Goal: Task Accomplishment & Management: Manage account settings

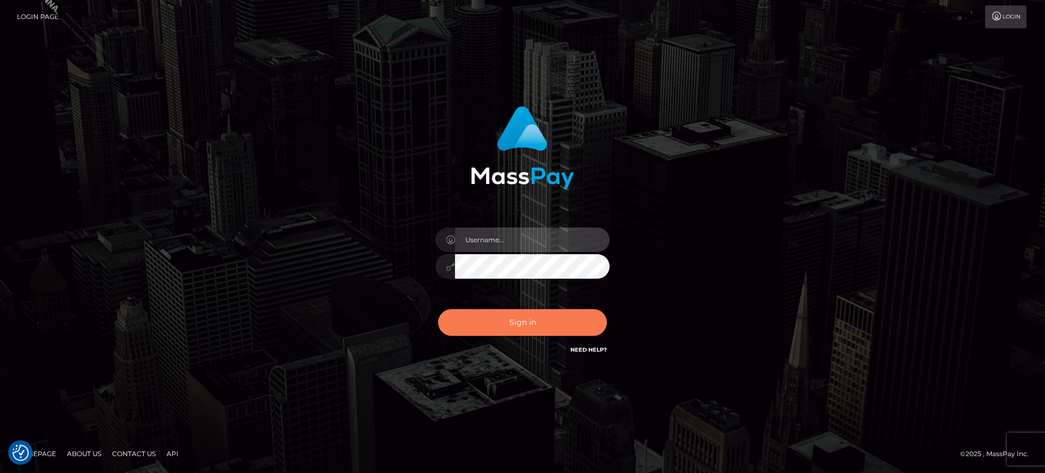
type input "marianne.B2S"
click at [498, 309] on button "Sign in" at bounding box center [522, 322] width 169 height 27
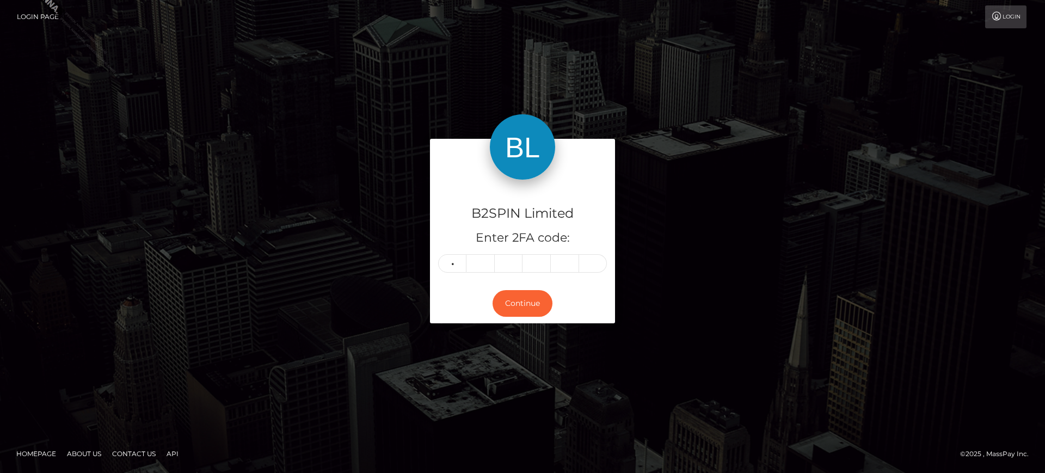
type input "5"
type input "3"
type input "6"
type input "5"
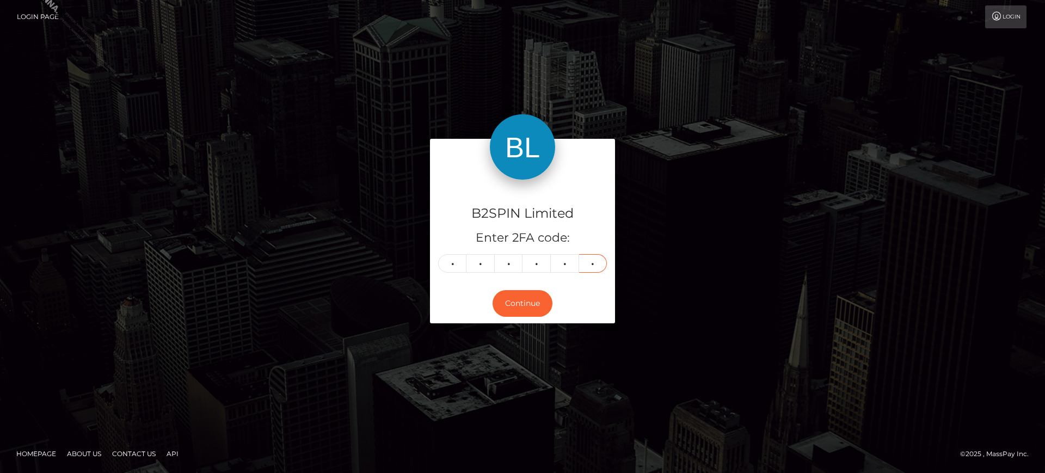
type input "3"
click at [503, 317] on div "Continue" at bounding box center [522, 304] width 185 height 40
click at [524, 295] on button "Continue" at bounding box center [523, 303] width 60 height 27
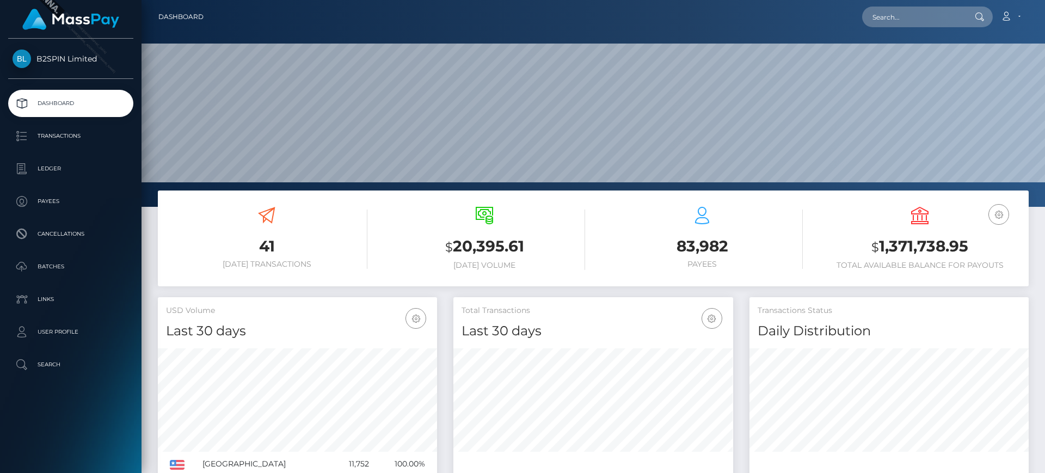
scroll to position [193, 280]
click at [81, 152] on ul "Dashboard Transactions Ledger Payees Cancellations Batches Links User Profile" at bounding box center [70, 234] width 141 height 288
click at [89, 133] on p "Transactions" at bounding box center [71, 136] width 116 height 16
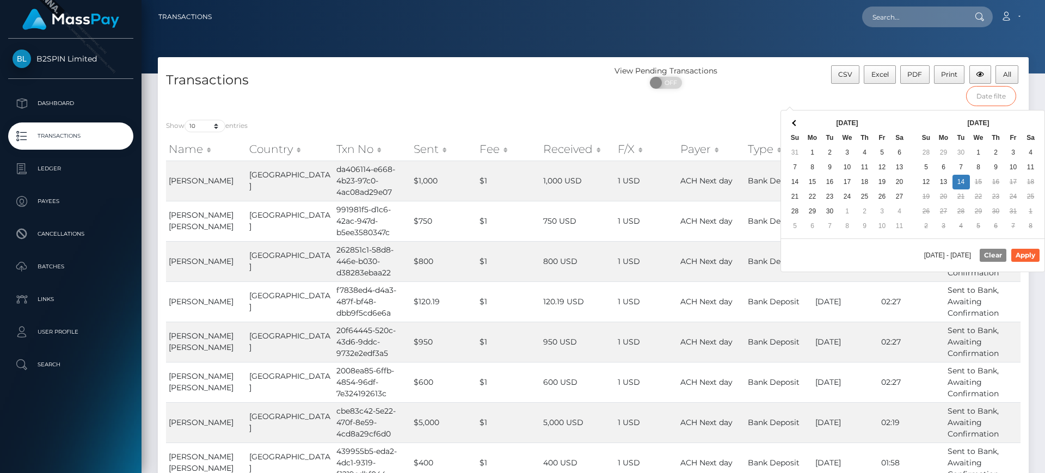
click at [999, 94] on input "text" at bounding box center [991, 96] width 51 height 20
click at [1024, 249] on button "Apply" at bounding box center [1025, 255] width 28 height 13
type input "10/01/2025 - 10/12/2025"
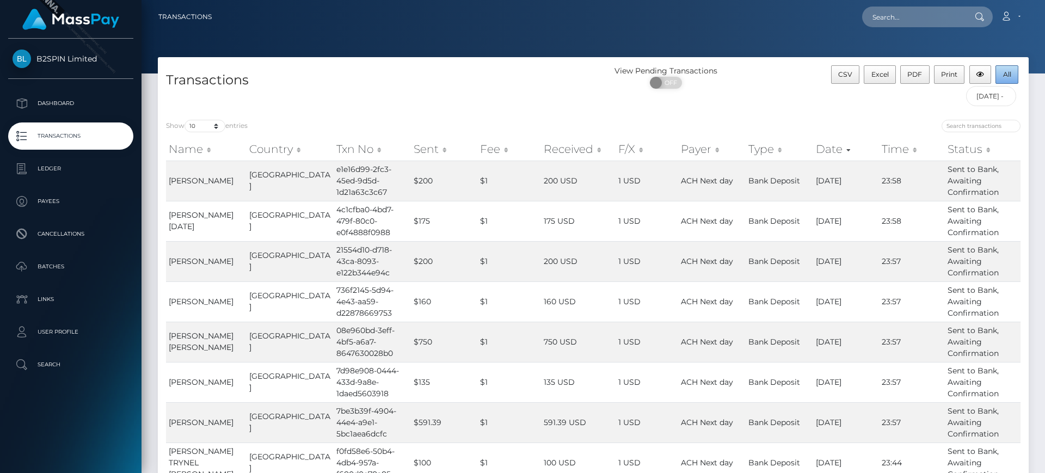
click at [1003, 74] on span "All" at bounding box center [1007, 74] width 8 height 8
click at [1023, 16] on link "Account" at bounding box center [1010, 16] width 32 height 23
click at [993, 67] on link "Logout" at bounding box center [984, 70] width 87 height 20
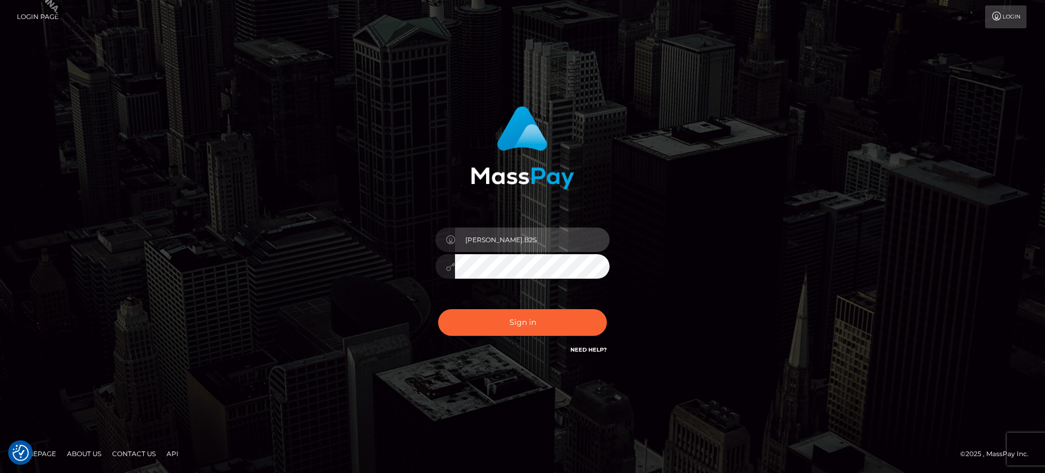
click at [552, 236] on input "[PERSON_NAME].B2S" at bounding box center [532, 239] width 155 height 24
type input "marianne.HM"
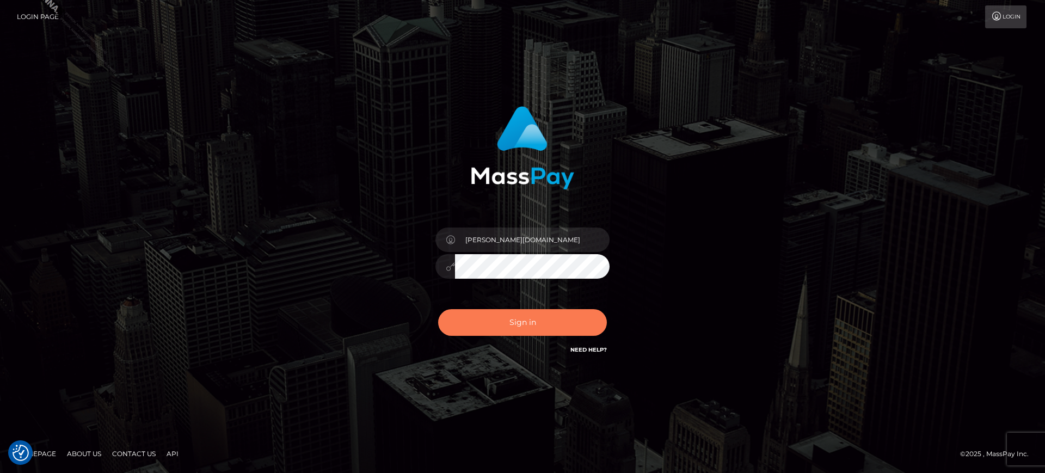
click at [586, 318] on button "Sign in" at bounding box center [522, 322] width 169 height 27
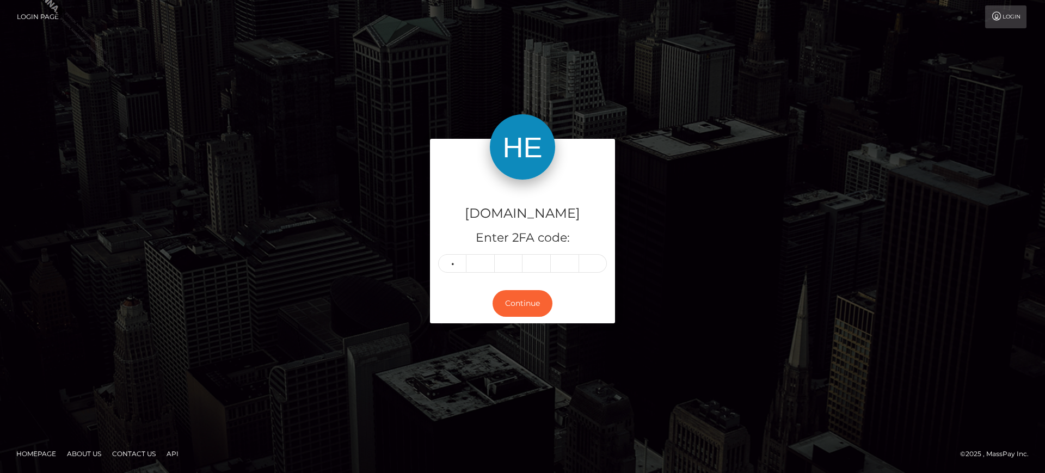
type input "9"
type input "2"
type input "9"
type input "8"
type input "6"
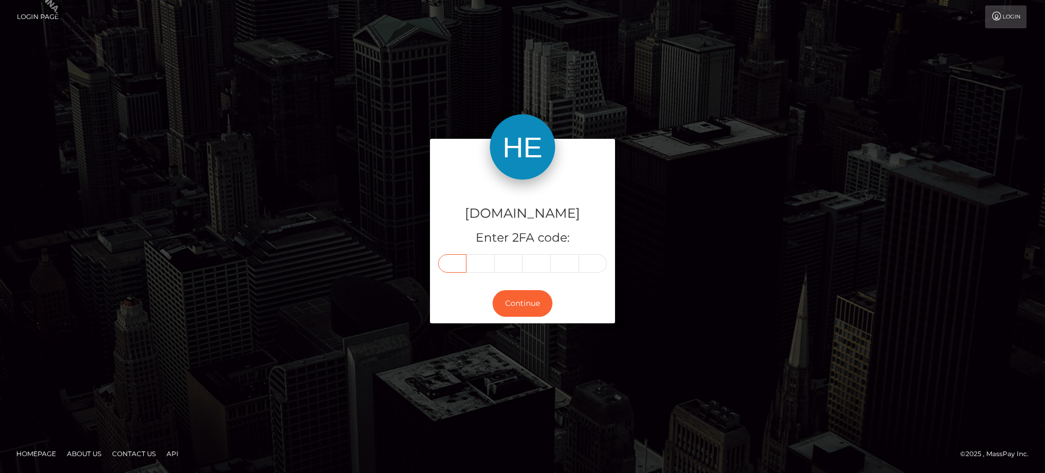
type input "9"
type input "8"
type input "2"
type input "9"
type input "8"
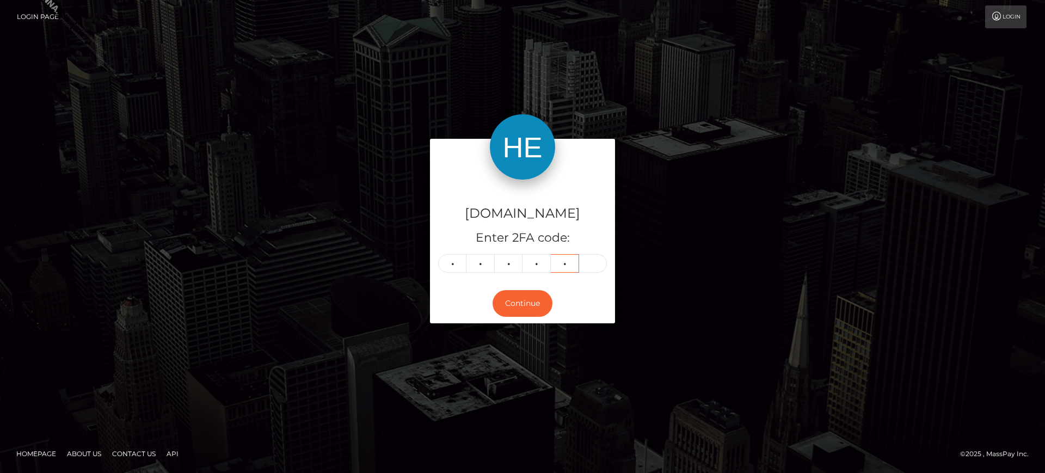
type input "9"
type input "6"
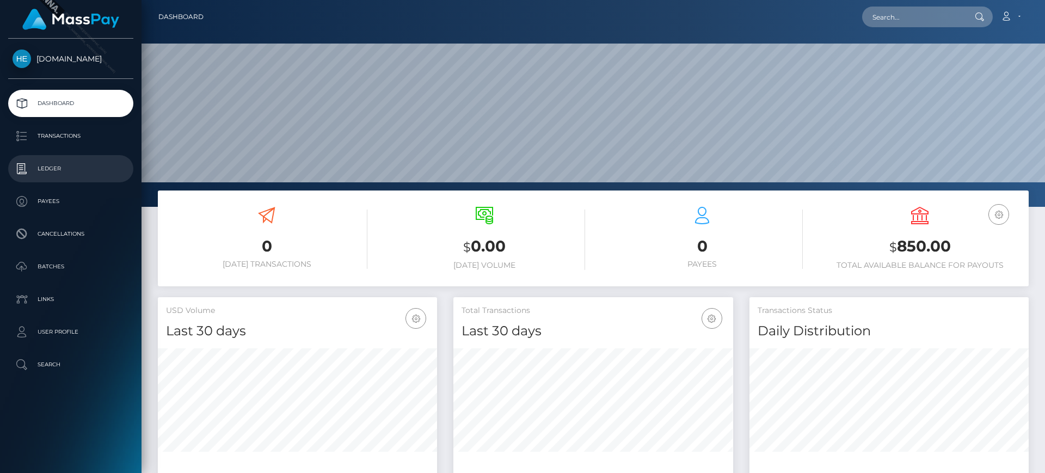
scroll to position [193, 280]
click at [72, 167] on p "Ledger" at bounding box center [71, 169] width 116 height 16
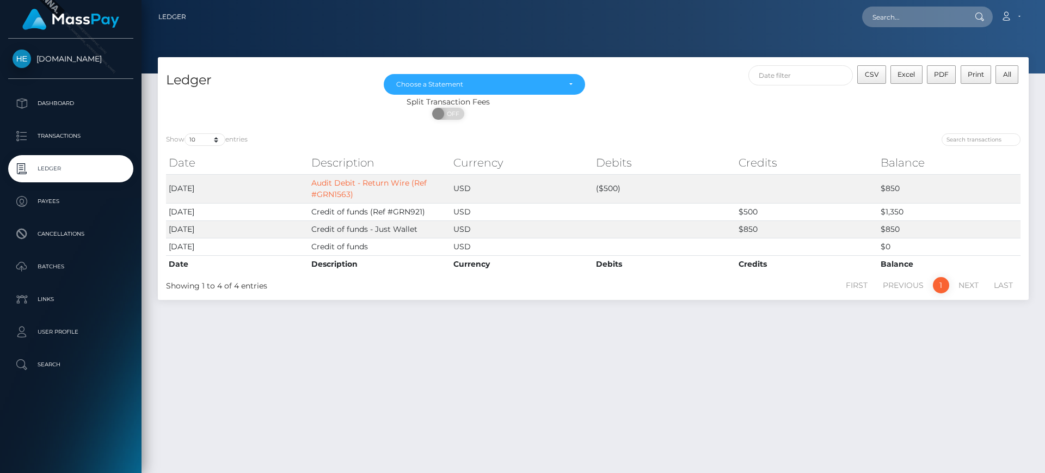
click at [686, 93] on div "CSV Excel PDF Print All" at bounding box center [810, 80] width 435 height 31
click at [993, 11] on form "Loading... Loading..." at bounding box center [929, 17] width 131 height 21
click at [1001, 11] on link "Account" at bounding box center [1010, 16] width 32 height 23
click at [983, 67] on link "Logout" at bounding box center [984, 70] width 87 height 20
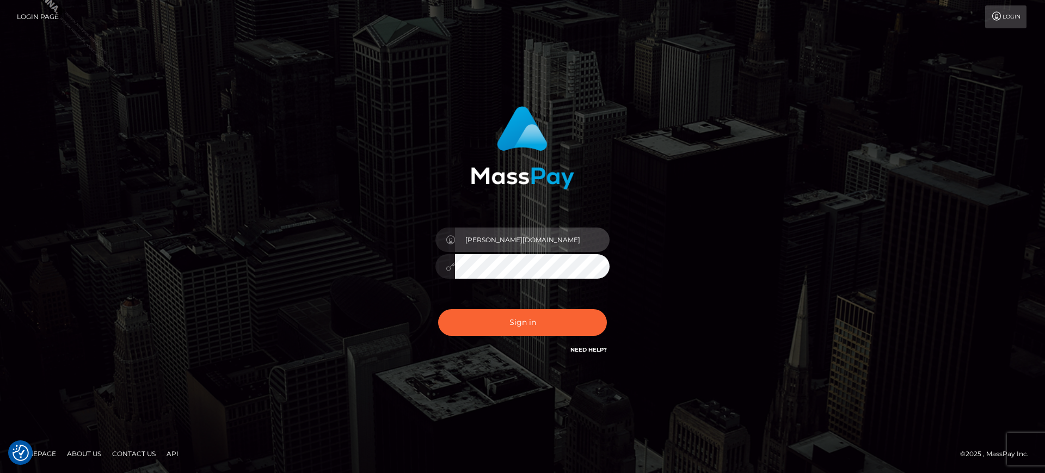
click at [489, 246] on input "marianne.HM" at bounding box center [532, 239] width 155 height 24
type input "marianne.ML"
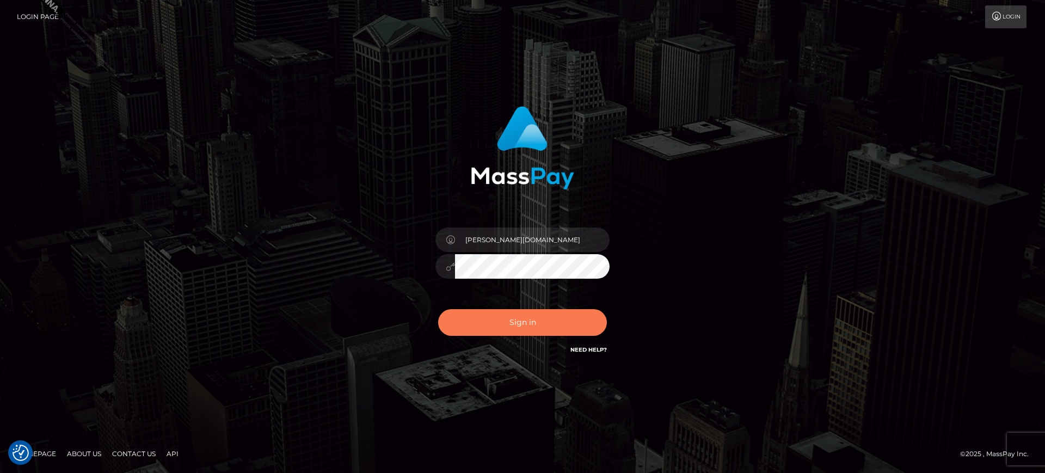
click at [549, 335] on button "Sign in" at bounding box center [522, 322] width 169 height 27
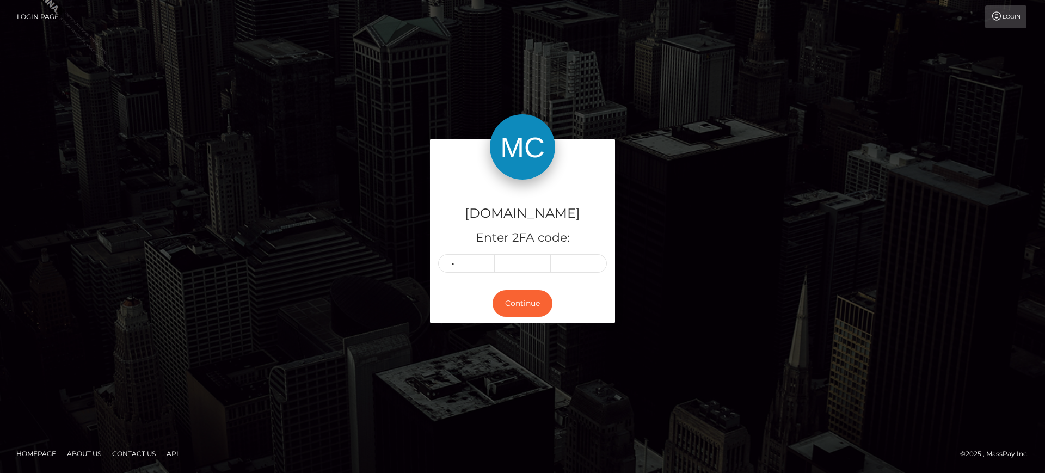
type input "2"
type input "1"
type input "8"
type input "4"
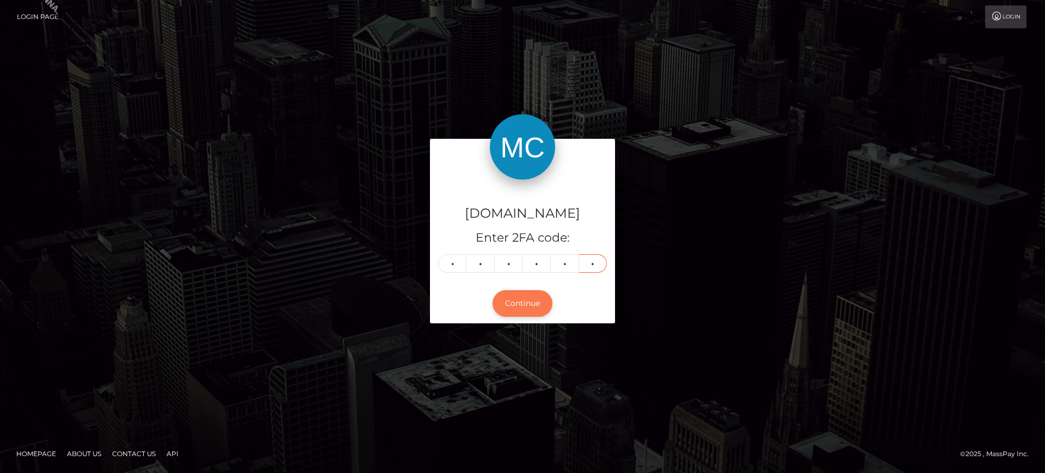
type input "4"
click at [522, 308] on button "Continue" at bounding box center [523, 303] width 60 height 27
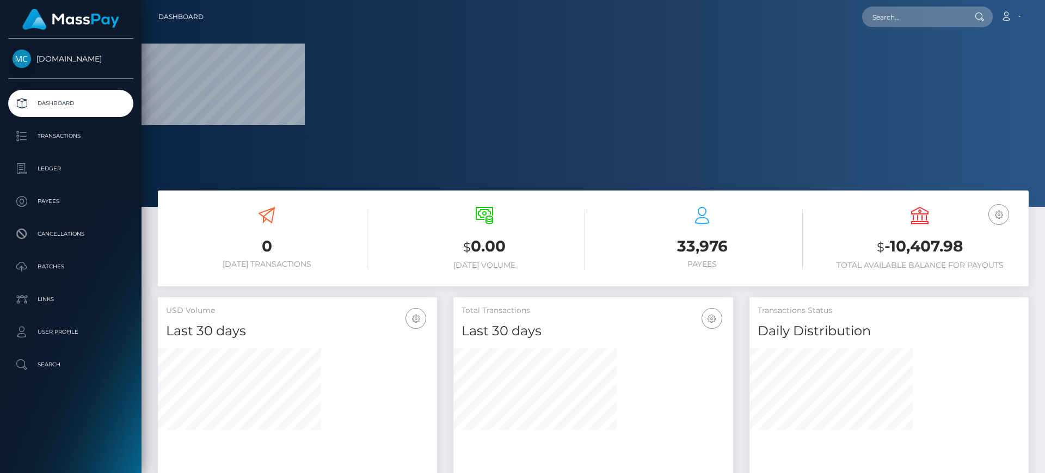
click at [76, 106] on p "Dashboard" at bounding box center [71, 103] width 116 height 16
click at [67, 126] on link "Transactions" at bounding box center [70, 135] width 125 height 27
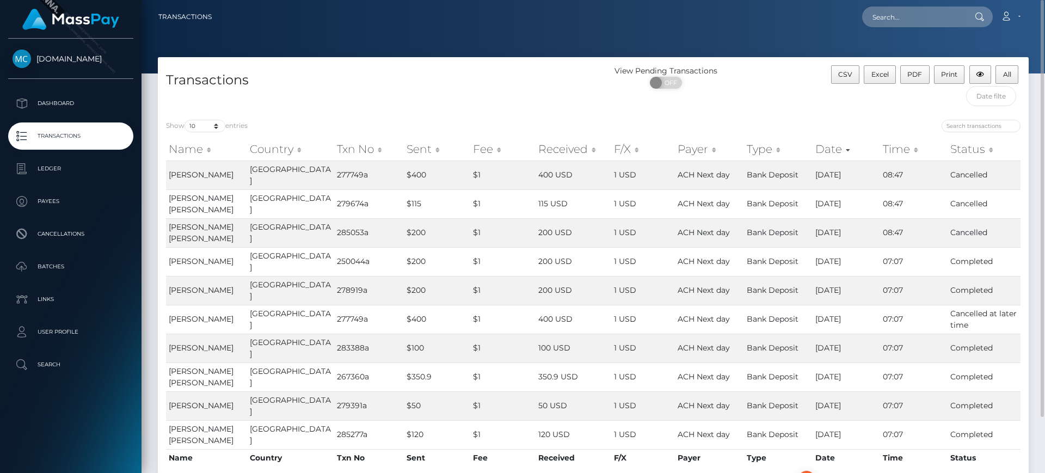
click at [513, 99] on div "Transactions" at bounding box center [375, 88] width 435 height 46
click at [536, 145] on th "Received" at bounding box center [574, 149] width 76 height 22
click at [1006, 20] on icon at bounding box center [1005, 16] width 11 height 9
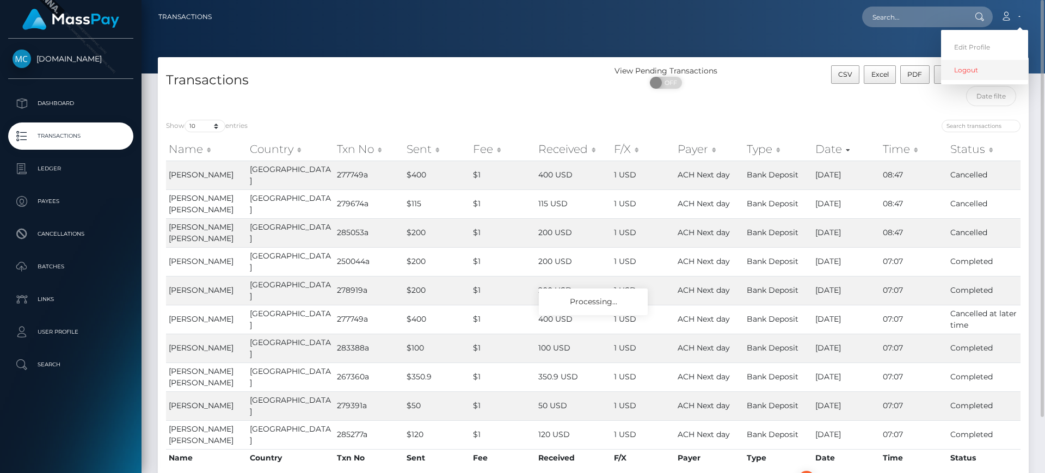
click at [976, 68] on link "Logout" at bounding box center [984, 70] width 87 height 20
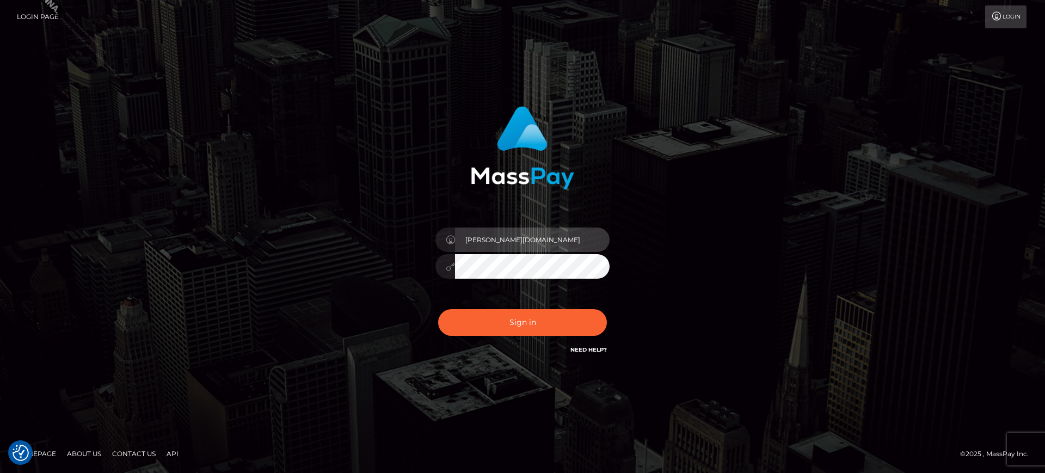
click at [521, 233] on input "marianne.ML" at bounding box center [532, 239] width 155 height 24
type input "[PERSON_NAME].SF"
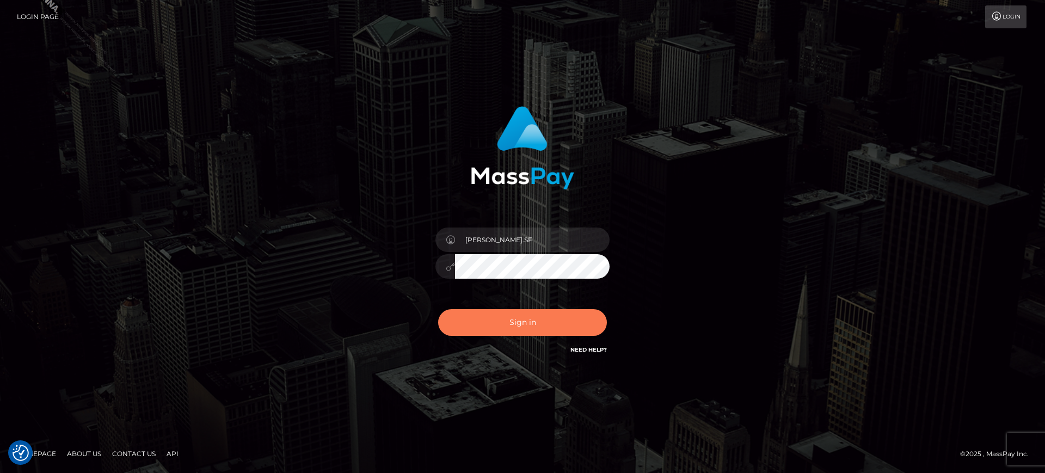
click at [534, 335] on button "Sign in" at bounding box center [522, 322] width 169 height 27
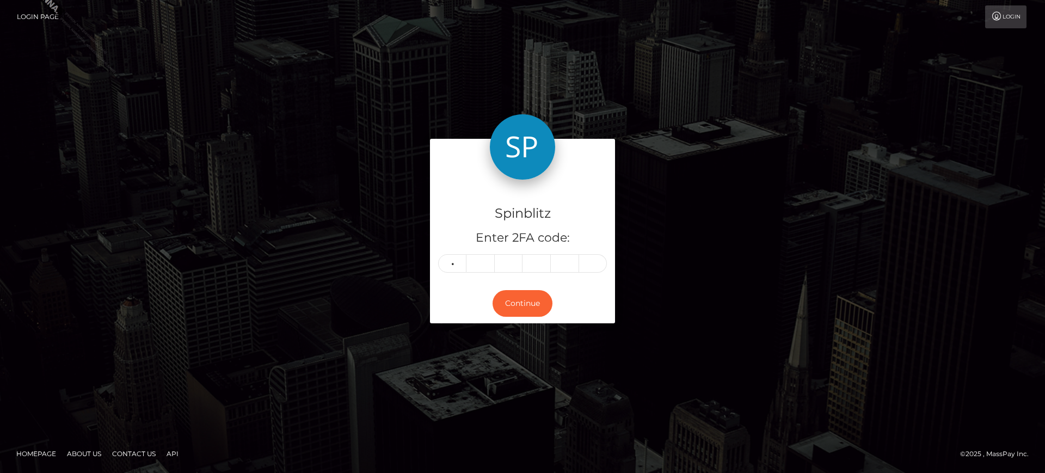
type input "8"
type input "2"
type input "9"
type input "8"
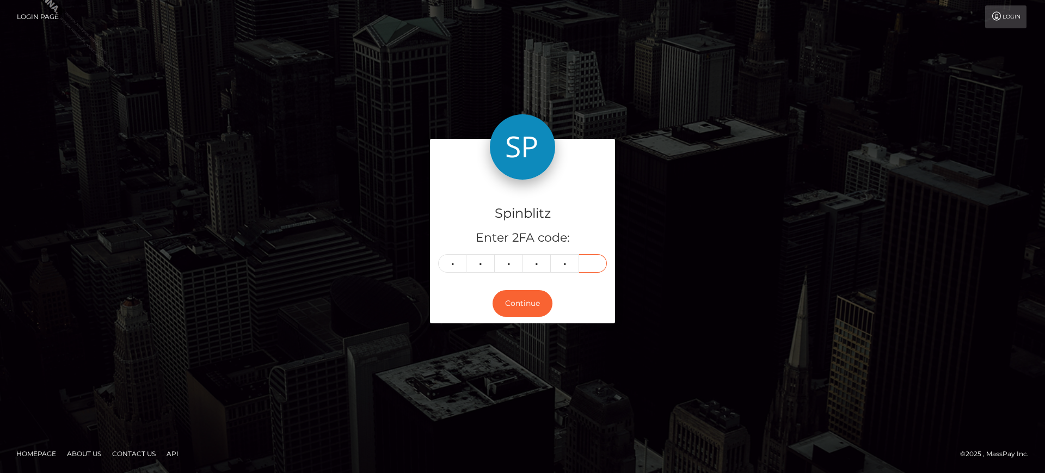
type input "9"
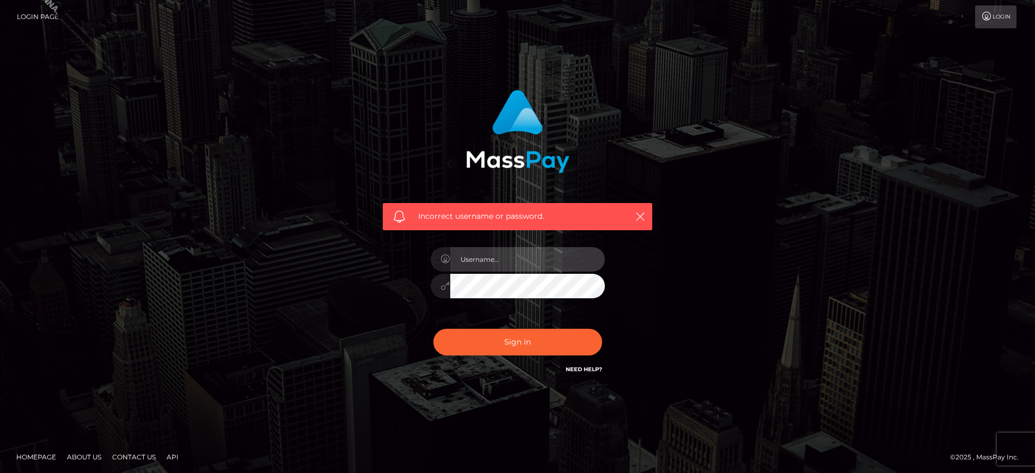
type input "[PERSON_NAME].SF"
click at [520, 263] on input "[PERSON_NAME].SF" at bounding box center [527, 259] width 155 height 24
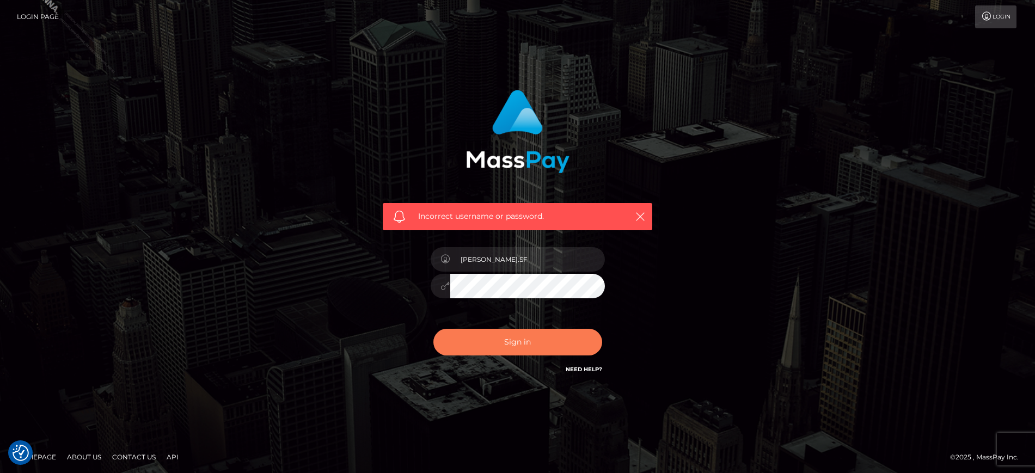
click at [510, 346] on button "Sign in" at bounding box center [517, 342] width 169 height 27
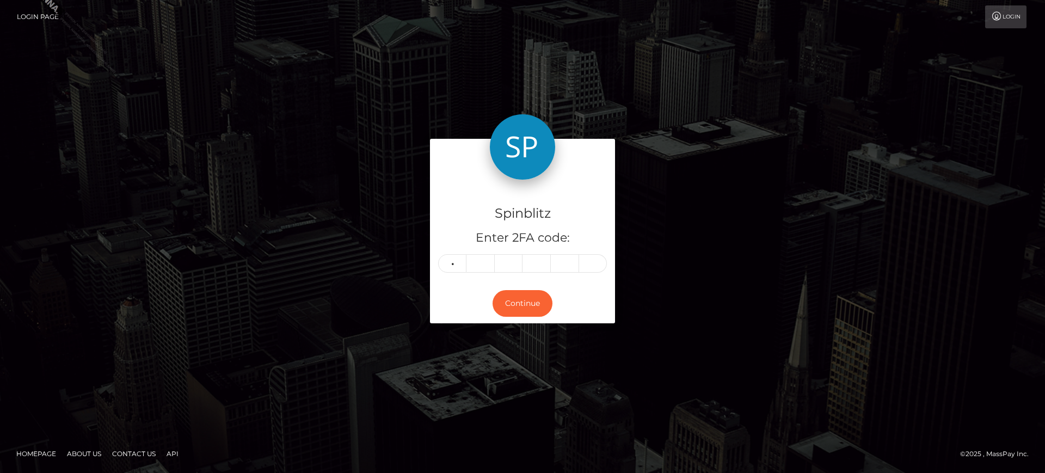
type input "8"
type input "2"
type input "9"
type input "8"
type input "4"
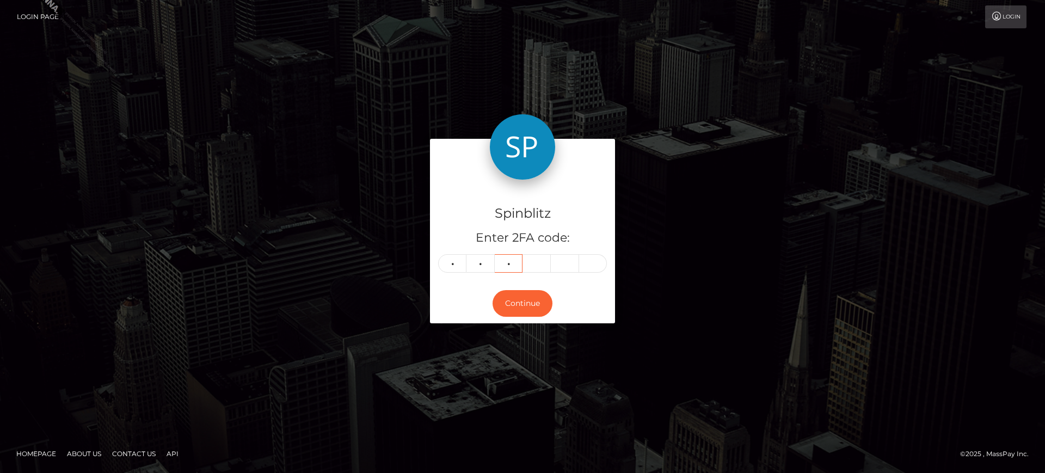
type input "5"
type input "8"
type input "4"
type input "5"
type input "6"
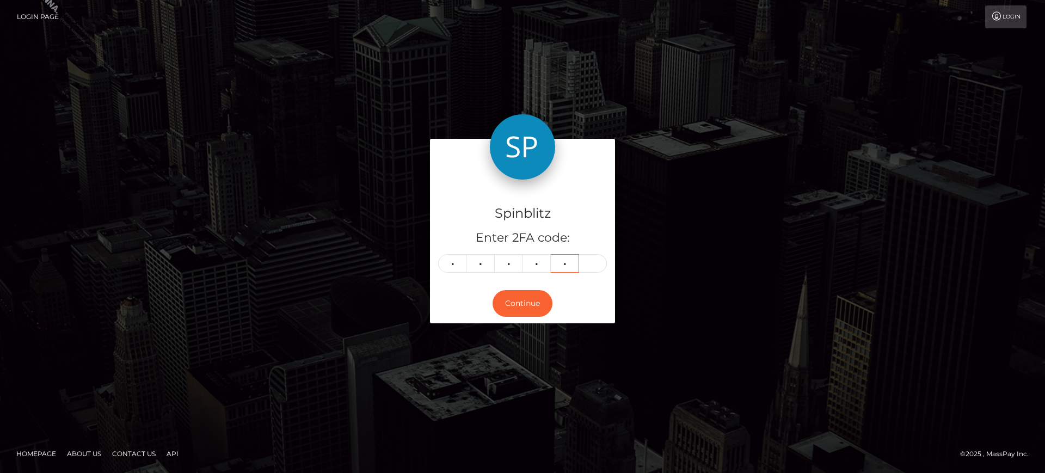
type input "3"
type input "6"
click at [533, 312] on button "Continue" at bounding box center [523, 303] width 60 height 27
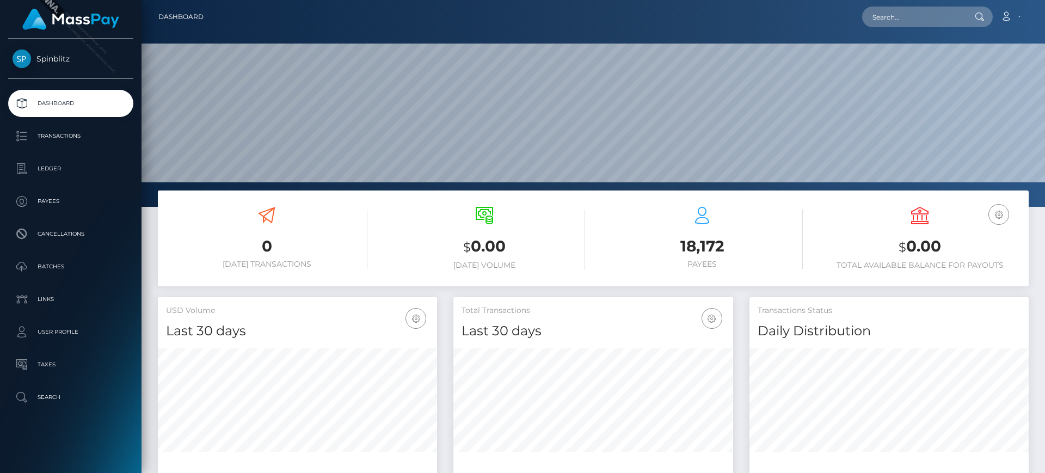
scroll to position [193, 280]
click at [56, 133] on p "Transactions" at bounding box center [71, 136] width 116 height 16
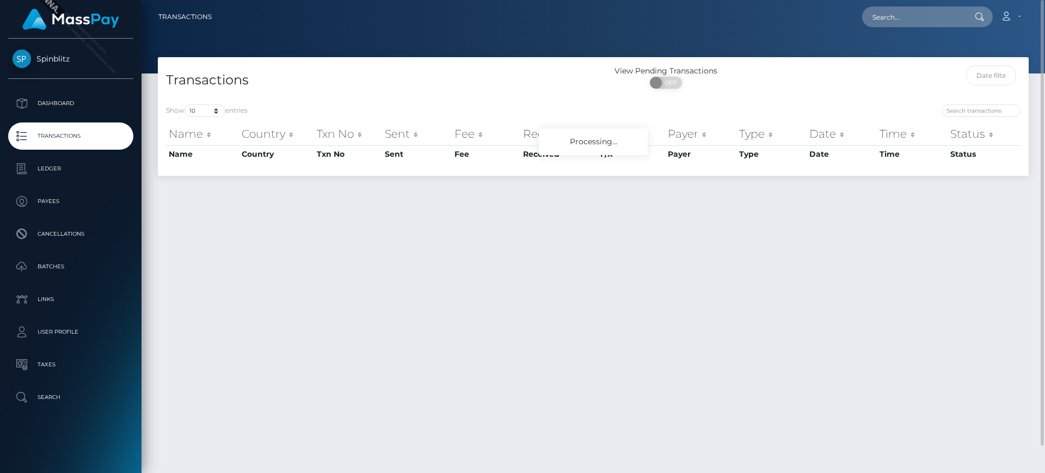
click at [550, 90] on div "Transactions" at bounding box center [375, 80] width 435 height 31
click at [548, 93] on div "Transactions" at bounding box center [375, 80] width 435 height 31
click at [486, 107] on div "Show 10 25 50 100 250 500 1,000 3,500 entries" at bounding box center [375, 111] width 419 height 15
click at [302, 74] on h4 "Transactions" at bounding box center [375, 80] width 419 height 19
